Goal: Find specific page/section: Find specific page/section

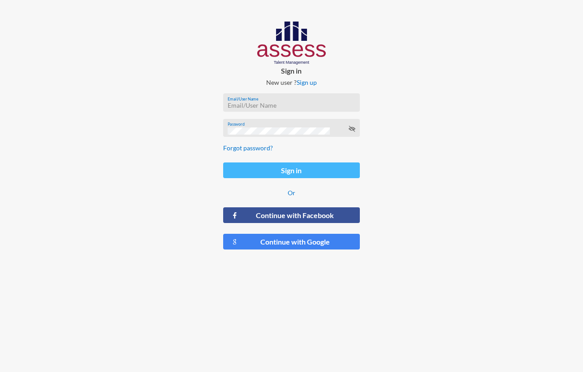
type input "[EMAIL_ADDRESS][PERSON_NAME][DOMAIN_NAME]"
click at [277, 167] on button "Sign in" at bounding box center [291, 170] width 137 height 16
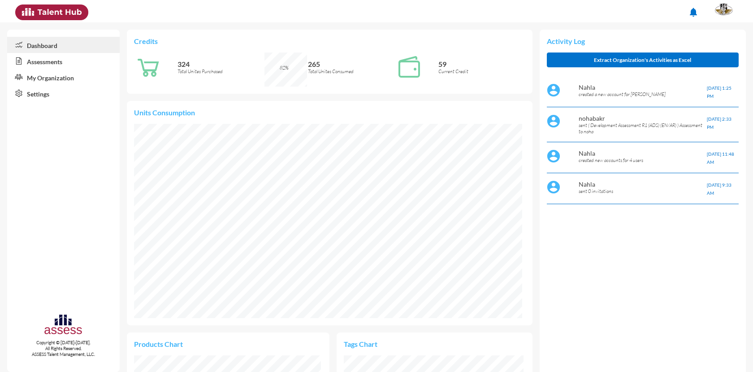
click at [38, 66] on link "Assessments" at bounding box center [63, 61] width 113 height 16
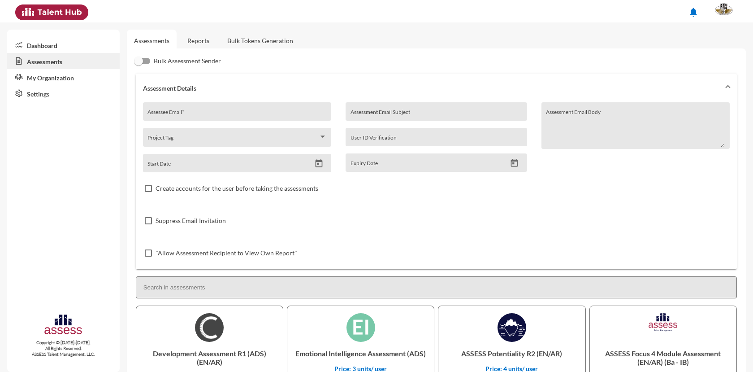
click at [197, 39] on link "Reports" at bounding box center [198, 41] width 36 height 22
